Goal: Check status: Check status

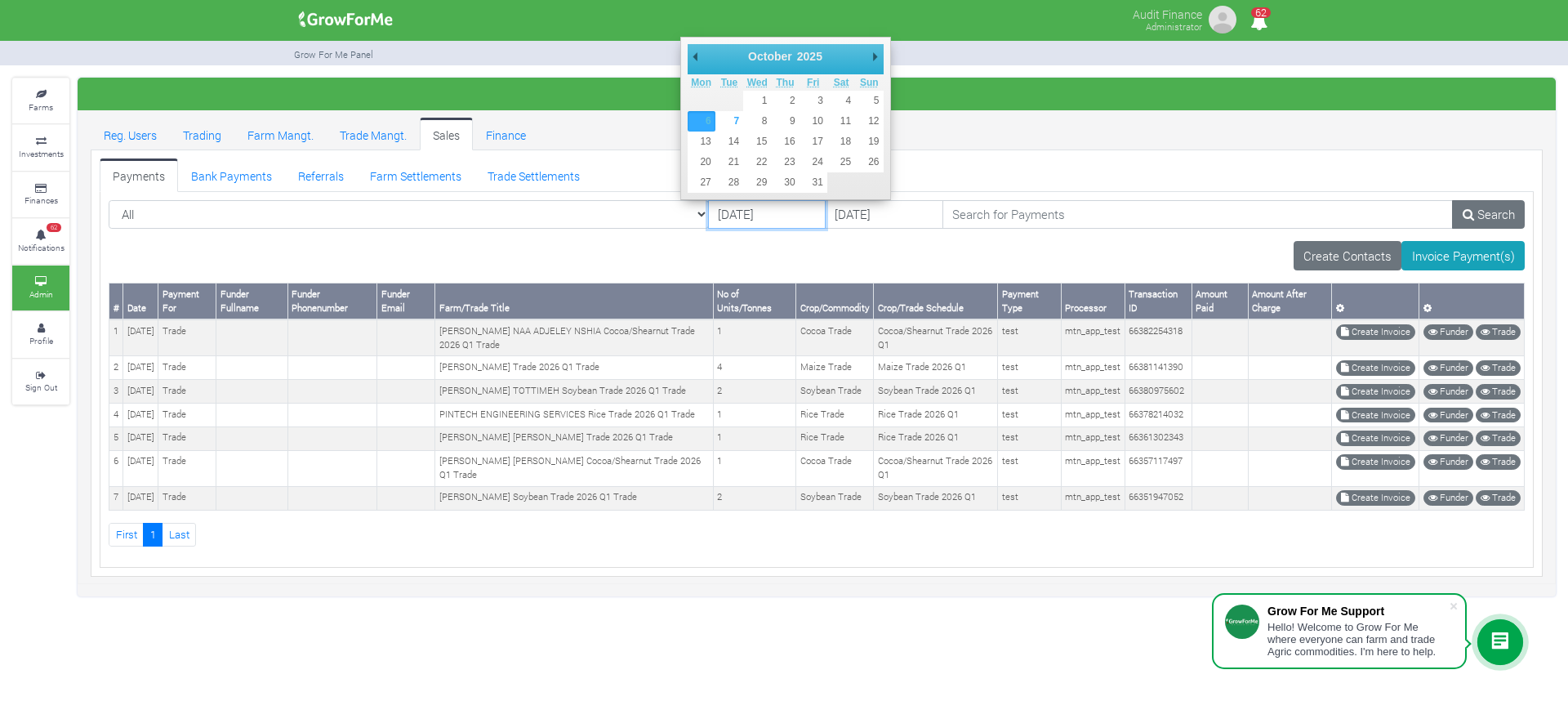
click at [708, 210] on input "[DATE]" at bounding box center [766, 214] width 118 height 30
type input "[DATE]"
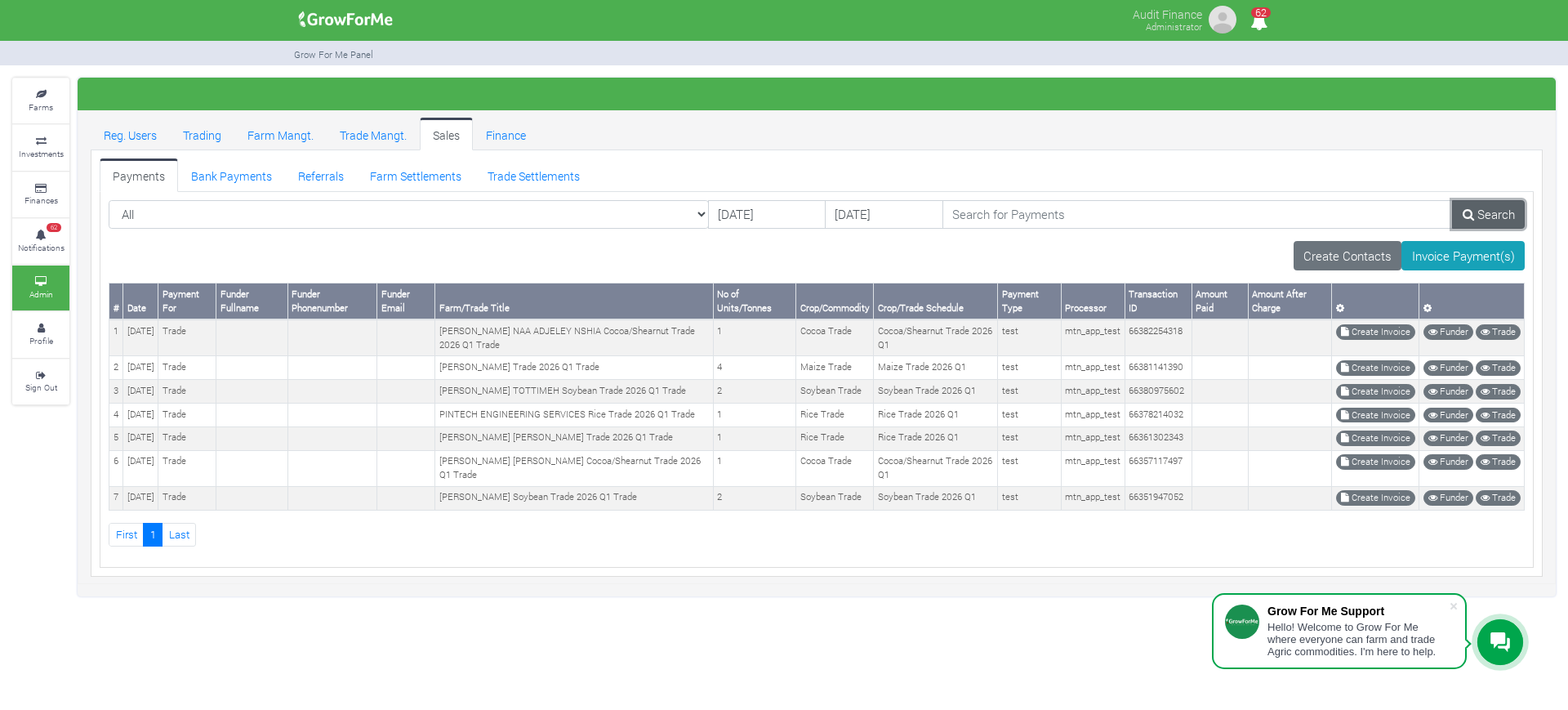
click at [1474, 214] on link "Search" at bounding box center [1489, 214] width 73 height 30
